Goal: Task Accomplishment & Management: Manage account settings

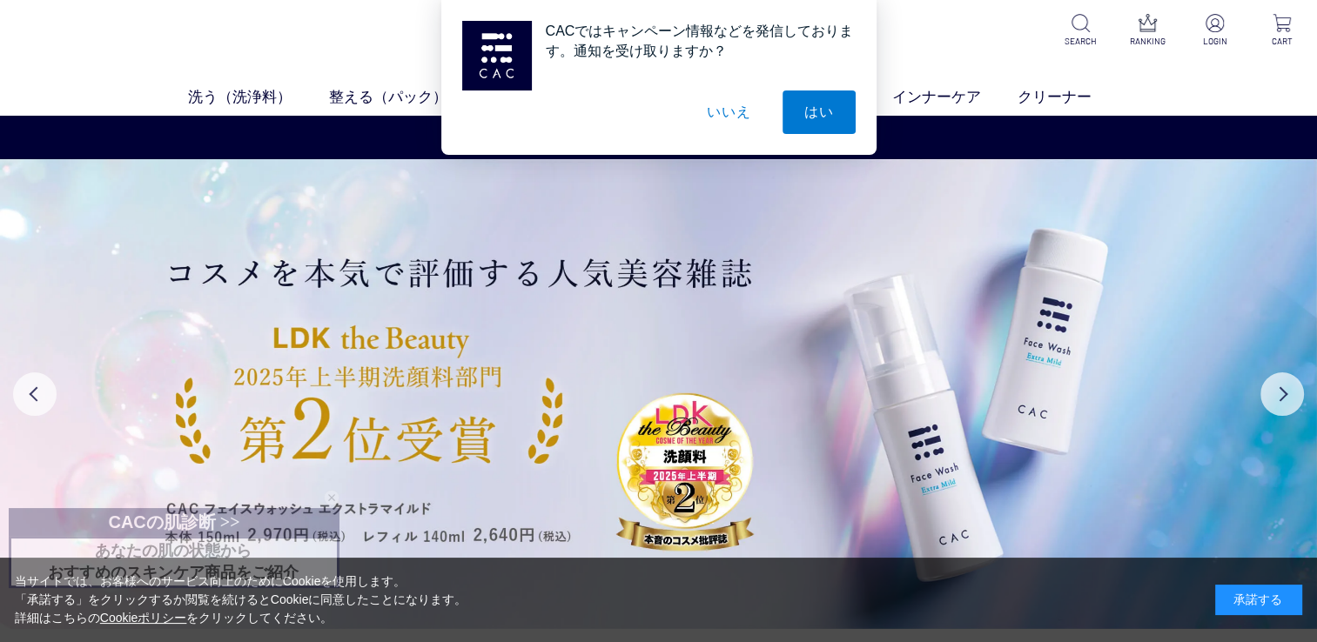
click at [729, 116] on button "いいえ" at bounding box center [728, 113] width 87 height 44
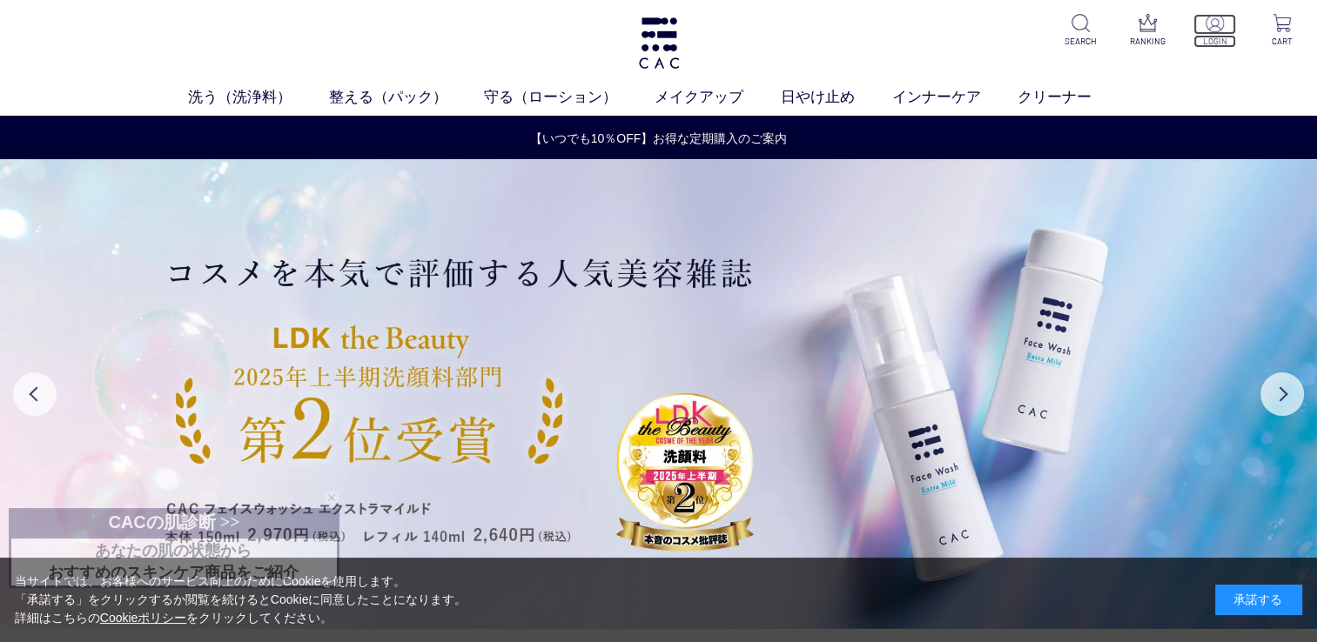
click at [1215, 28] on img at bounding box center [1215, 23] width 18 height 18
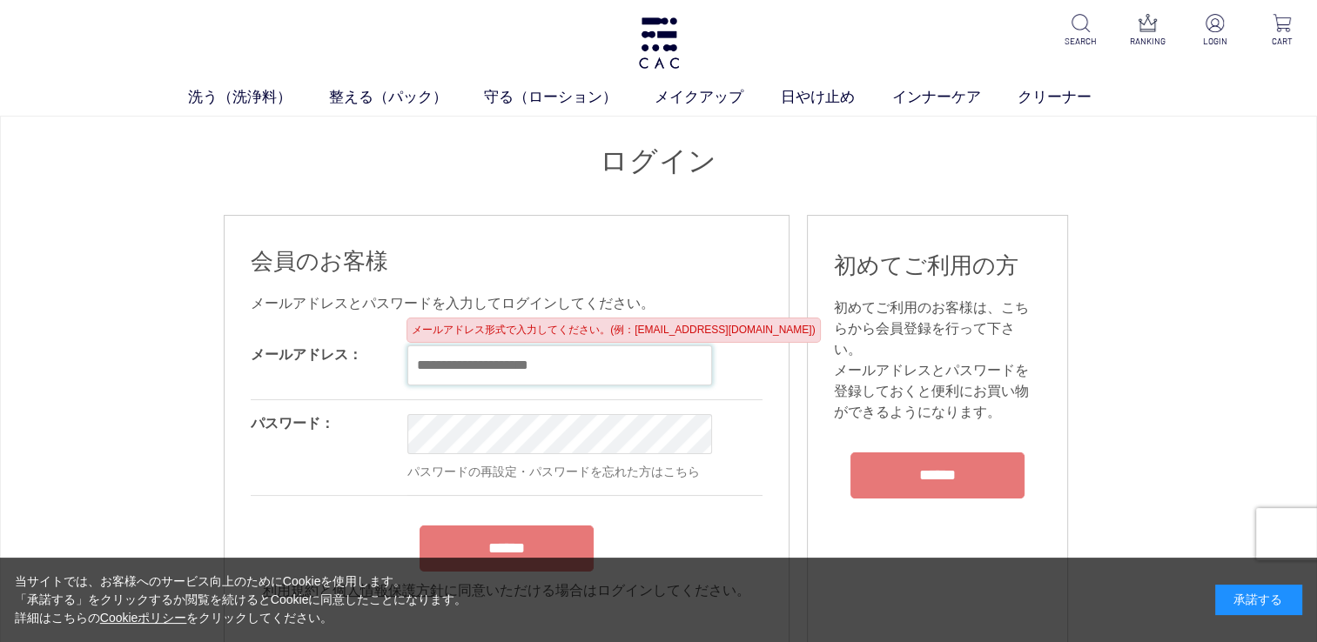
click at [568, 373] on input "email" at bounding box center [559, 366] width 305 height 40
click at [612, 365] on input "email" at bounding box center [559, 366] width 305 height 40
click at [1259, 602] on div "承諾する" at bounding box center [1258, 600] width 87 height 30
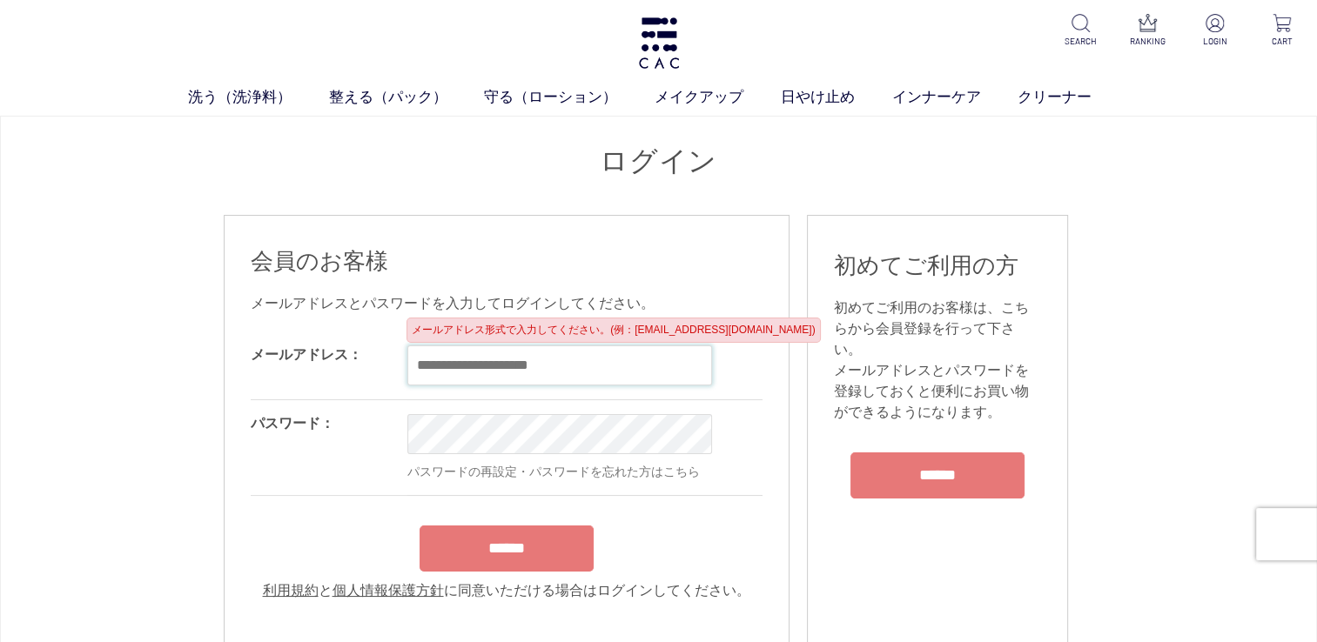
click at [583, 364] on input "email" at bounding box center [559, 366] width 305 height 40
drag, startPoint x: 583, startPoint y: 364, endPoint x: 599, endPoint y: 359, distance: 16.5
click at [583, 364] on div "会員のお客様 メールアドレスとパスワードを入力してログインしてください。 メールアドレス： OK パスワード： OK パスワードの再設定・パスワードを忘れた方…" at bounding box center [507, 437] width 566 height 444
click at [599, 359] on div "ログイン 会員のお客様 メールアドレスとパスワードを入力してログインしてください。 メールアドレス： OK パスワード： OK パスワードの再設定・パスワード…" at bounding box center [659, 637] width 870 height 989
click at [491, 364] on input "email" at bounding box center [559, 366] width 305 height 40
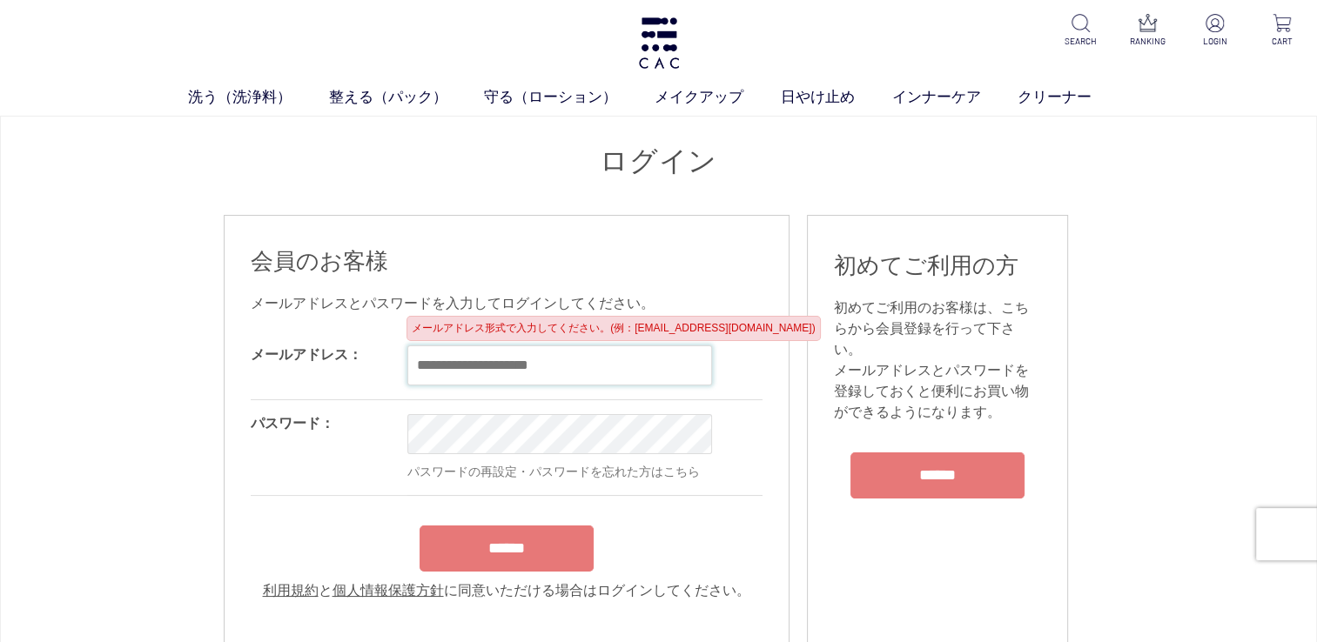
click at [491, 364] on input "email" at bounding box center [559, 366] width 305 height 40
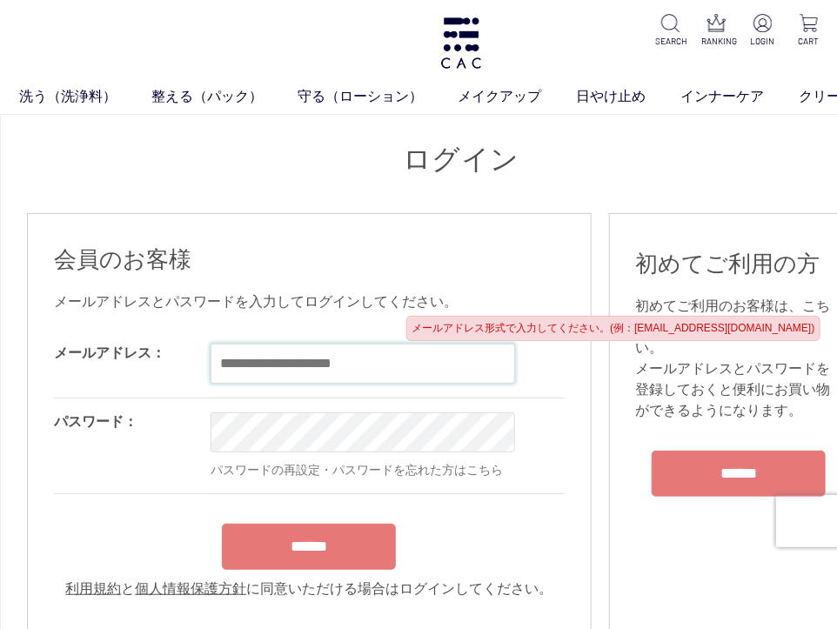
click at [491, 364] on input "email" at bounding box center [363, 364] width 305 height 40
click at [384, 232] on div "会員のお客様 メールアドレスとパスワードを入力してログインしてください。 メールアドレス： OK パスワード： OK パスワードの再設定・パスワードを忘れた方…" at bounding box center [309, 417] width 511 height 381
click at [407, 361] on input "email" at bounding box center [363, 364] width 305 height 40
